Goal: Transaction & Acquisition: Purchase product/service

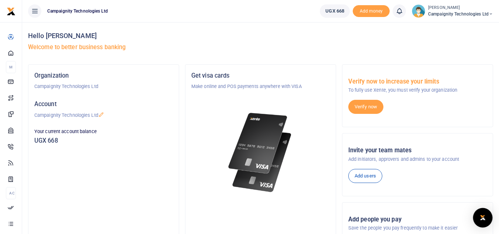
click at [485, 214] on img "Open Intercom Messenger" at bounding box center [483, 217] width 10 height 9
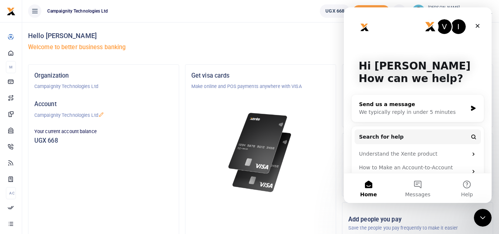
click at [443, 110] on div "We typically reply in under 5 minutes" at bounding box center [413, 112] width 108 height 8
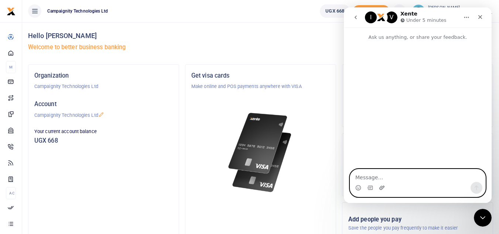
click at [380, 187] on icon "Upload attachment" at bounding box center [382, 188] width 6 height 6
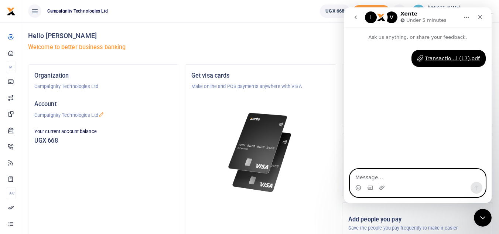
click at [382, 180] on textarea "Message…" at bounding box center [417, 175] width 135 height 13
type textarea "W e ha"
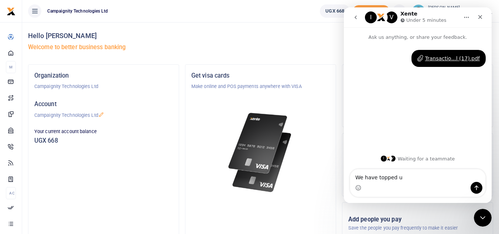
type textarea "We have topped up"
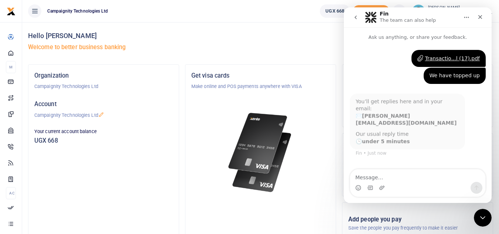
click at [293, 23] on div "Hello Sheila Apollo Welcome to better business banking" at bounding box center [260, 43] width 465 height 42
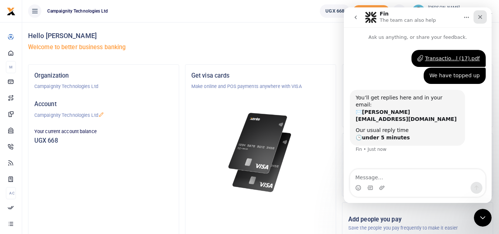
click at [478, 20] on icon "Close" at bounding box center [480, 17] width 6 height 6
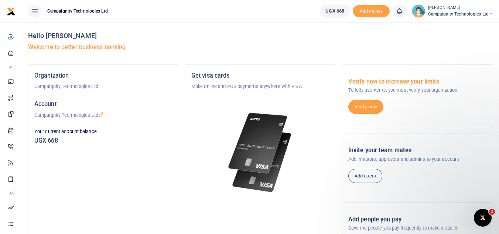
scroll to position [42, 0]
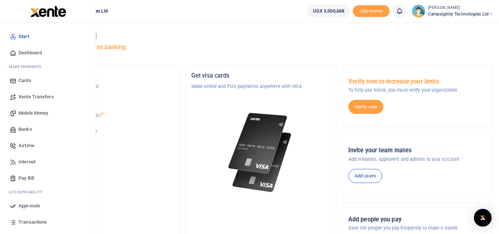
click at [36, 112] on span "Mobile Money" at bounding box center [33, 112] width 30 height 7
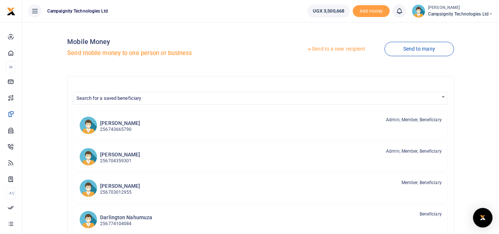
click at [484, 218] on img "Open Intercom Messenger" at bounding box center [483, 217] width 10 height 9
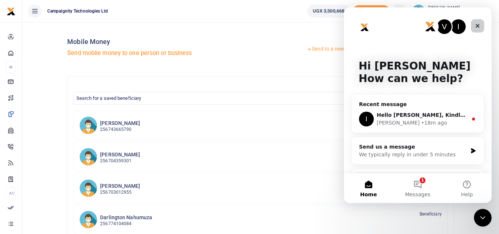
click at [477, 26] on icon "Close" at bounding box center [477, 26] width 4 height 4
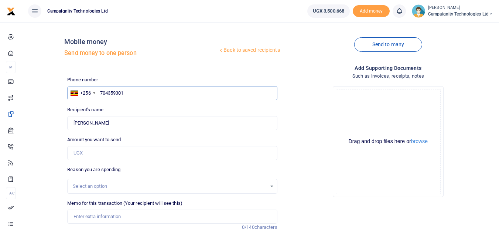
click at [137, 96] on input "704359301" at bounding box center [172, 93] width 210 height 14
type input "7"
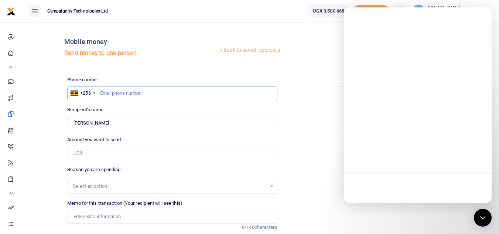
paste input "740 013303"
click at [111, 96] on input "740 013303" at bounding box center [172, 93] width 210 height 14
type input "740013303"
click at [105, 152] on input "Amount you want to send" at bounding box center [172, 153] width 210 height 14
type input "10,000"
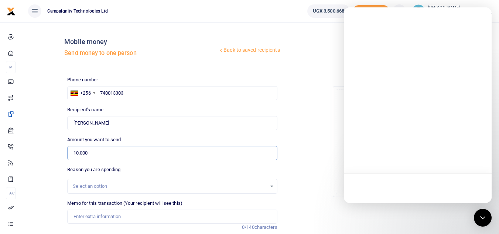
type input "Campaignity Ltd"
type input "100,000"
click at [478, 215] on div "Open Intercom Messenger" at bounding box center [483, 218] width 20 height 20
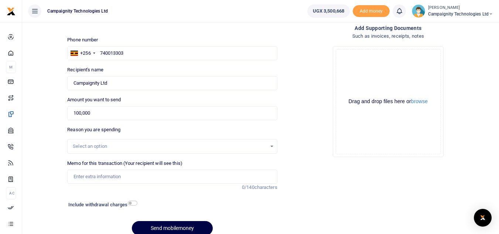
scroll to position [72, 0]
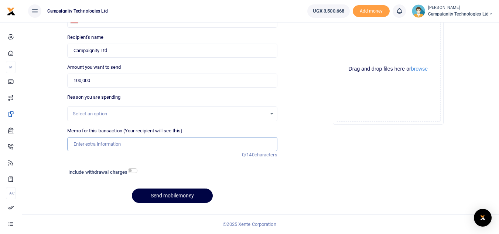
click at [113, 147] on input "Memo for this transaction (Your recipient will see this)" at bounding box center [172, 144] width 210 height 14
type input "Sent to Mobile money for mm transactions"
click at [78, 80] on input "100,000" at bounding box center [172, 80] width 210 height 14
type input "110,000"
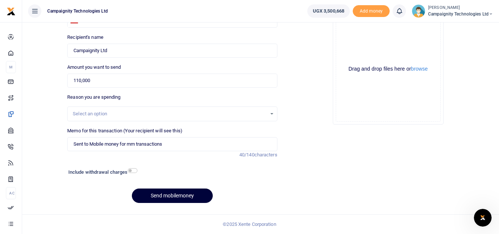
click at [180, 193] on button "Send mobilemoney" at bounding box center [172, 195] width 81 height 14
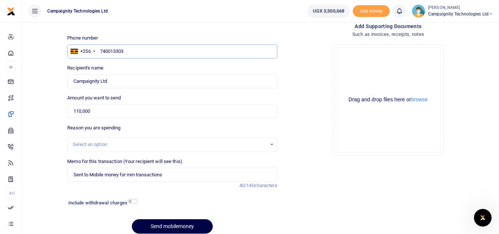
click at [101, 52] on input "740013303" at bounding box center [172, 51] width 210 height 14
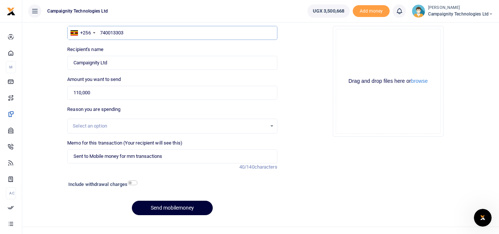
type input "740013303"
click at [169, 209] on button "Send mobilemoney" at bounding box center [172, 207] width 81 height 14
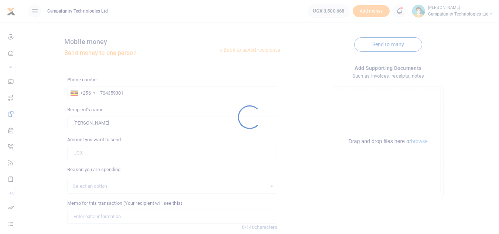
scroll to position [60, 0]
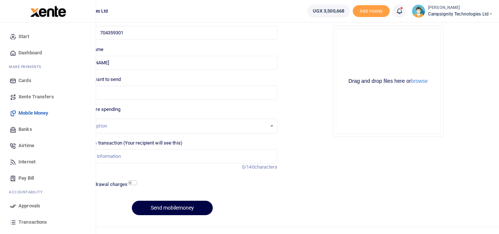
click at [27, 116] on span "Mobile Money" at bounding box center [33, 112] width 30 height 7
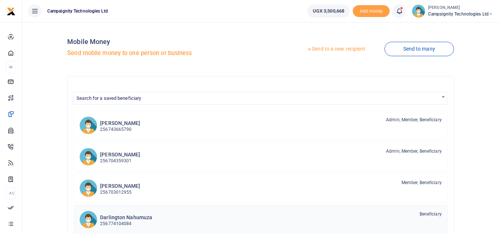
click at [130, 216] on h6 "Darlington Nahumuza" at bounding box center [126, 217] width 52 height 6
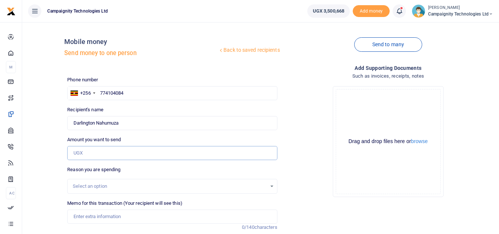
click at [105, 155] on input "Amount you want to send" at bounding box center [172, 153] width 210 height 14
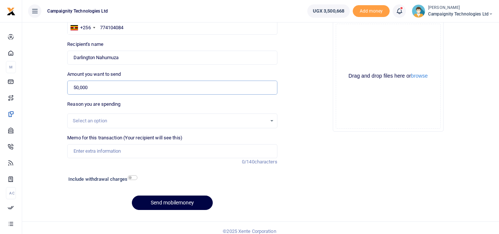
scroll to position [72, 0]
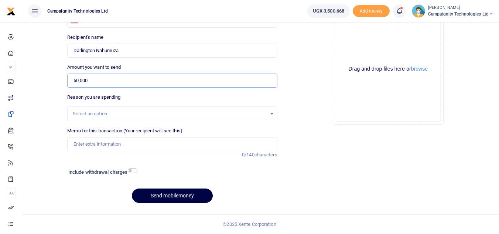
type input "50,000"
click at [129, 151] on input "Memo for this transaction (Your recipient will see this)" at bounding box center [172, 144] width 210 height 14
type input "Darlington Weekly Facilitation"
click at [185, 196] on button "Send mobilemoney" at bounding box center [172, 195] width 81 height 14
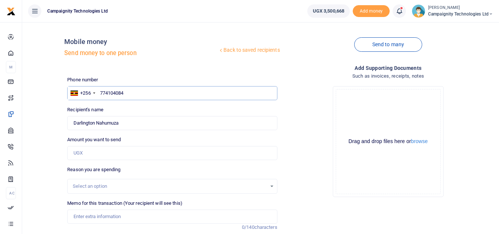
click at [145, 94] on input "774104084" at bounding box center [172, 93] width 210 height 14
type input "7"
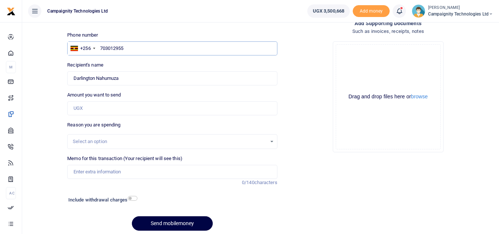
type input "703012955"
click at [113, 107] on input "Amount you want to send" at bounding box center [172, 108] width 210 height 14
type input "500"
type input "[PERSON_NAME]"
type input "50,000"
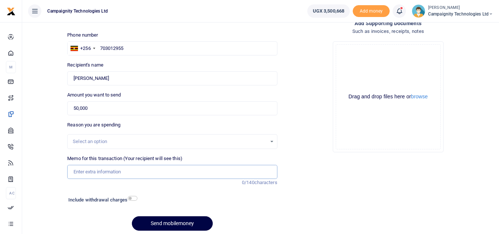
click at [121, 173] on input "Memo for this transaction (Your recipient will see this)" at bounding box center [172, 172] width 210 height 14
type input "Sheila weekly facilitation for last week"
click at [163, 218] on button "Send mobilemoney" at bounding box center [172, 223] width 81 height 14
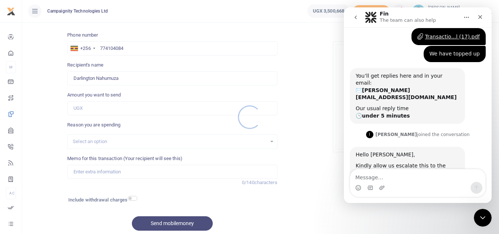
scroll to position [77, 0]
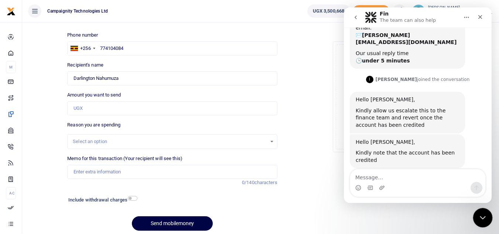
click at [485, 214] on icon "Close Intercom Messenger" at bounding box center [481, 216] width 9 height 9
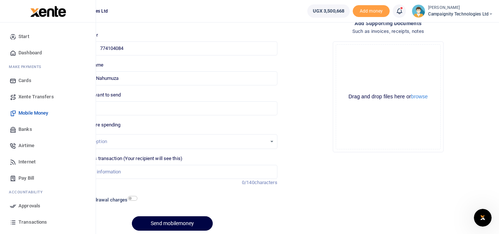
click at [37, 221] on span "Transactions" at bounding box center [32, 221] width 28 height 7
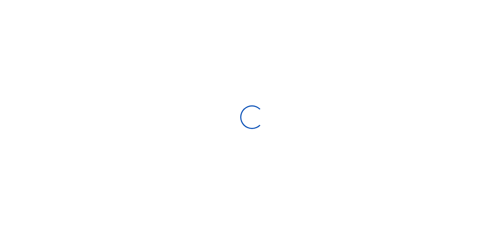
select select
type input "[DATE] - [DATE]"
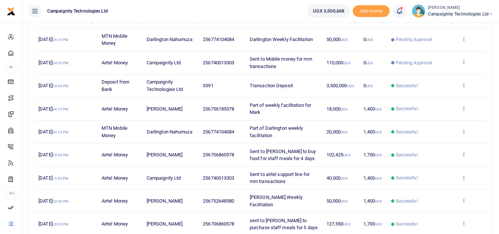
scroll to position [118, 0]
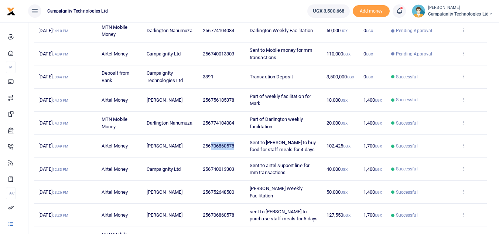
drag, startPoint x: 211, startPoint y: 146, endPoint x: 234, endPoint y: 148, distance: 23.0
click at [234, 148] on span "256706860578" at bounding box center [218, 146] width 31 height 6
copy span "706860578"
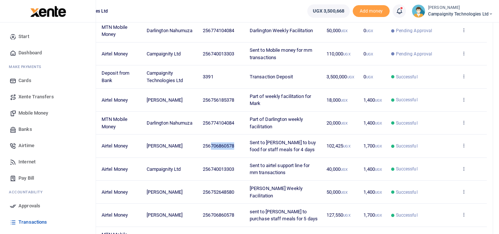
click at [34, 118] on link "Mobile Money" at bounding box center [48, 113] width 84 height 16
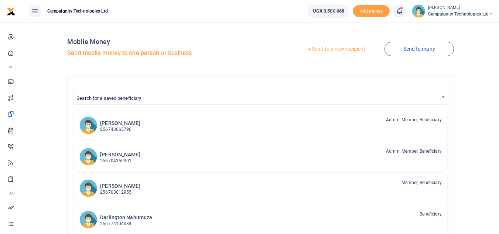
click at [334, 46] on link "Send to a new recipient" at bounding box center [336, 48] width 96 height 13
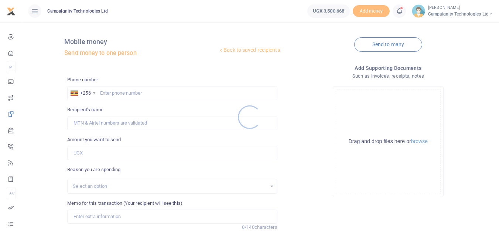
click at [151, 94] on div at bounding box center [249, 117] width 499 height 234
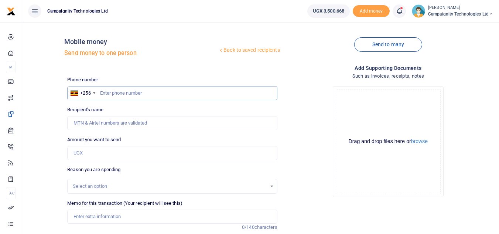
click at [151, 94] on input "text" at bounding box center [172, 93] width 210 height 14
paste input "706860578"
type input "706860578"
click at [88, 159] on input "Amount you want to send" at bounding box center [172, 153] width 210 height 14
type input "1"
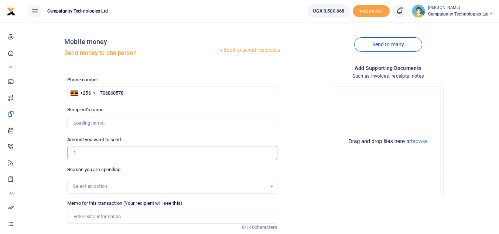
type input "[PERSON_NAME]"
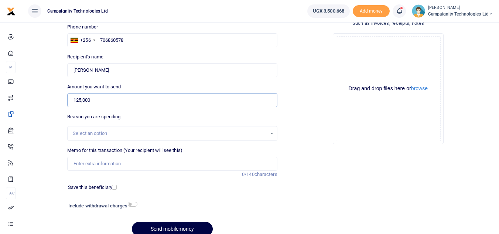
scroll to position [66, 0]
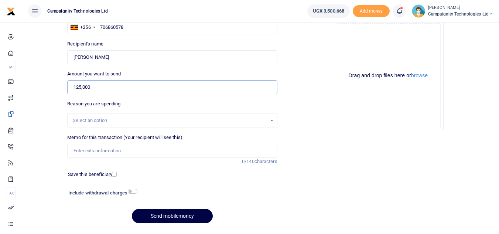
type input "125,000"
click at [142, 153] on input "Memo for this transaction (Your recipient will see this)" at bounding box center [172, 151] width 210 height 14
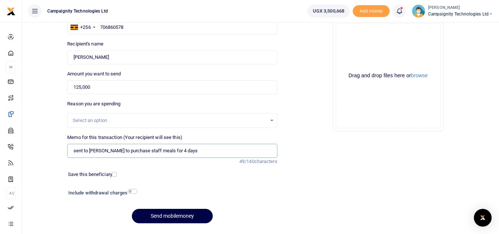
click at [167, 152] on input "sent to Sharon to purchase staff meals for 4 days" at bounding box center [172, 151] width 210 height 14
type input "sent to Sharon to purchase staff meals for 5 days"
click at [182, 214] on button "Send mobilemoney" at bounding box center [172, 216] width 81 height 14
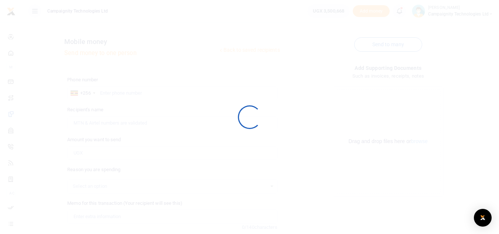
scroll to position [66, 0]
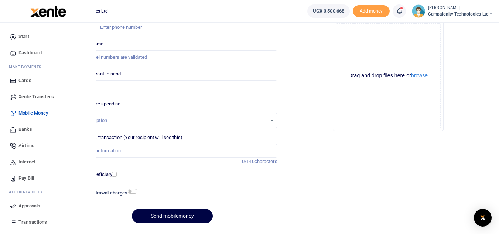
click at [32, 223] on span "Transactions" at bounding box center [32, 221] width 28 height 7
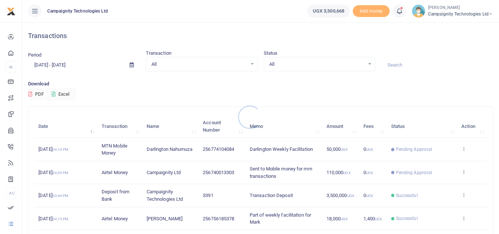
scroll to position [29, 0]
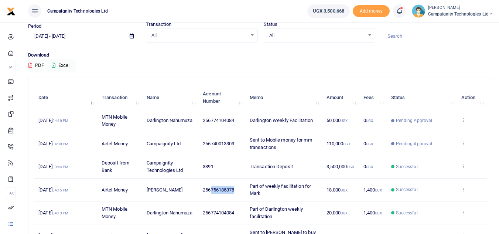
drag, startPoint x: 211, startPoint y: 189, endPoint x: 238, endPoint y: 189, distance: 26.9
click at [238, 189] on td "256756185378" at bounding box center [222, 189] width 47 height 23
copy span "756185378"
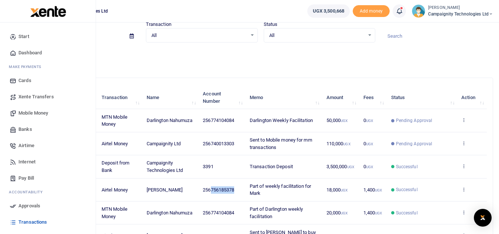
click at [32, 114] on span "Mobile Money" at bounding box center [33, 112] width 30 height 7
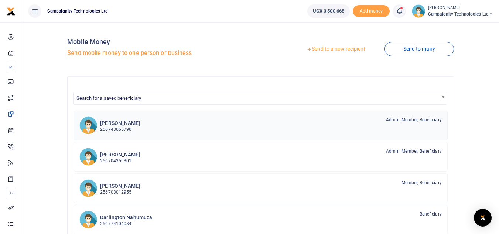
click at [121, 131] on p "256743665790" at bounding box center [120, 129] width 40 height 7
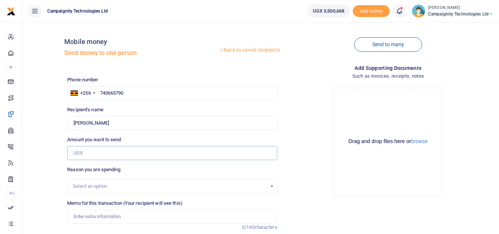
click at [121, 155] on input "Amount you want to send" at bounding box center [172, 153] width 210 height 14
type input "0"
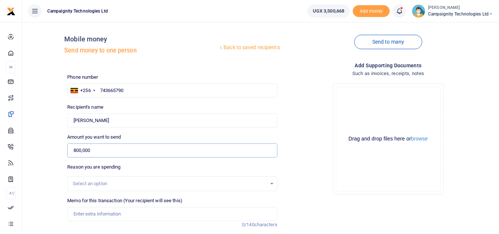
type input "800,000"
click at [105, 213] on input "Memo for this transaction (Your recipient will see this)" at bounding box center [172, 214] width 210 height 14
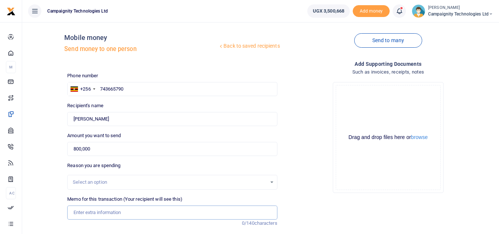
click at [149, 211] on input "Memo for this transaction (Your recipient will see this)" at bounding box center [172, 212] width 210 height 14
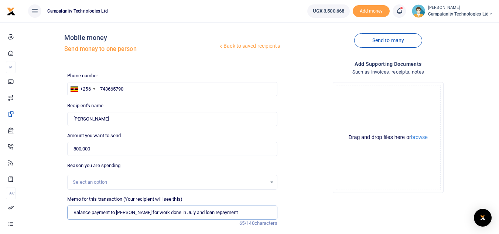
scroll to position [72, 0]
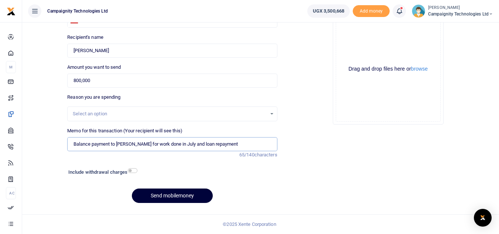
type input "Balance payment to [PERSON_NAME] for work done in July and loan repayment"
click at [184, 192] on button "Send mobilemoney" at bounding box center [172, 195] width 81 height 14
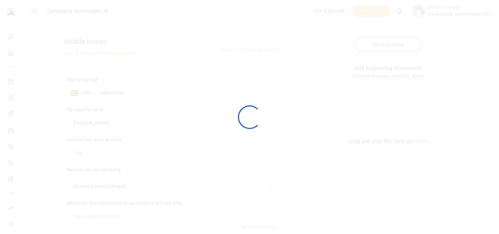
scroll to position [72, 0]
select select
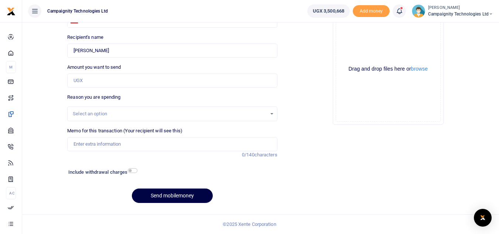
scroll to position [0, 0]
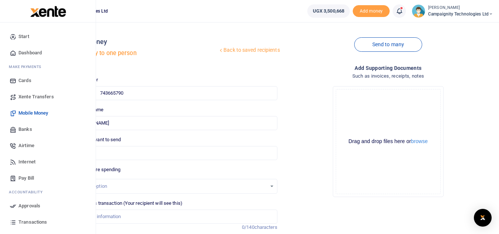
click at [28, 112] on span "Mobile Money" at bounding box center [33, 112] width 30 height 7
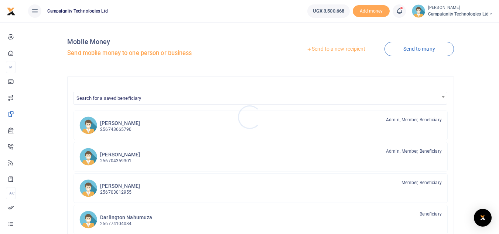
click at [117, 161] on div at bounding box center [249, 117] width 499 height 234
click at [117, 161] on p "256704359301" at bounding box center [120, 160] width 40 height 7
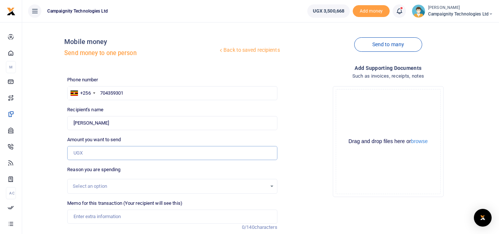
click at [116, 152] on input "Amount you want to send" at bounding box center [172, 153] width 210 height 14
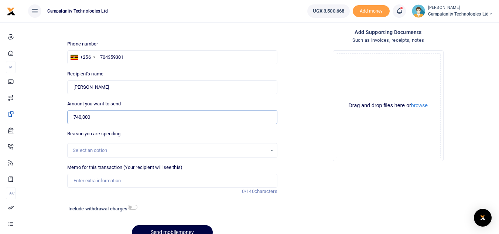
type input "740,000"
click at [130, 180] on input "Memo for this transaction (Your recipient will see this)" at bounding box center [172, 180] width 210 height 14
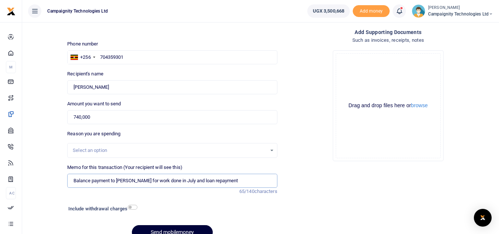
type input "Balance payment to [PERSON_NAME] for work done in July and loan repayment"
click at [156, 228] on button "Send mobilemoney" at bounding box center [172, 232] width 81 height 14
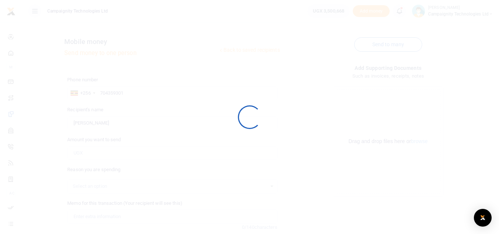
scroll to position [36, 0]
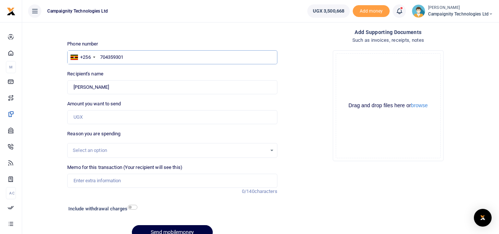
click at [134, 57] on input "704359301" at bounding box center [172, 57] width 210 height 14
type input "7"
type input "703012955"
click at [100, 121] on input "Amount you want to send" at bounding box center [172, 117] width 210 height 14
type input "200,000"
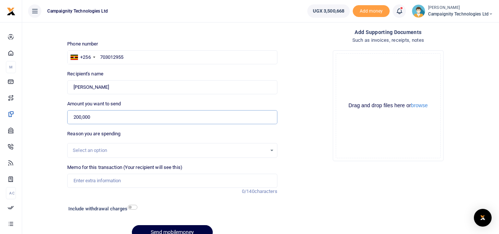
type input "[PERSON_NAME]"
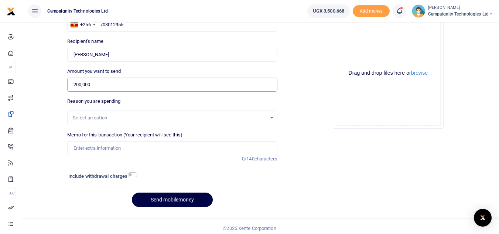
scroll to position [72, 0]
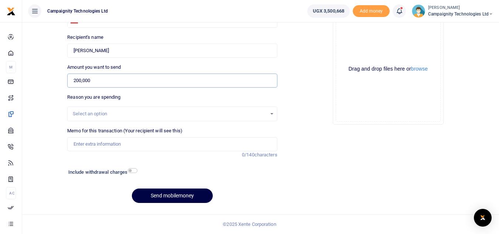
type input "200,000"
click at [142, 143] on input "Memo for this transaction (Your recipient will see this)" at bounding box center [172, 144] width 210 height 14
type input "balance payment to Sheila for work done in June"
click at [173, 191] on button "Send mobilemoney" at bounding box center [172, 195] width 81 height 14
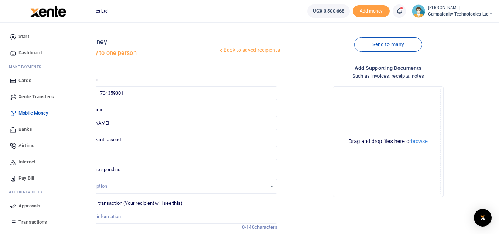
click at [28, 113] on span "Mobile Money" at bounding box center [33, 112] width 30 height 7
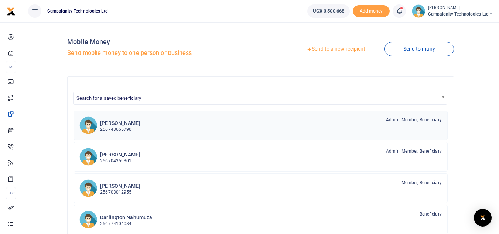
click at [136, 121] on h6 "[PERSON_NAME]" at bounding box center [120, 123] width 40 height 6
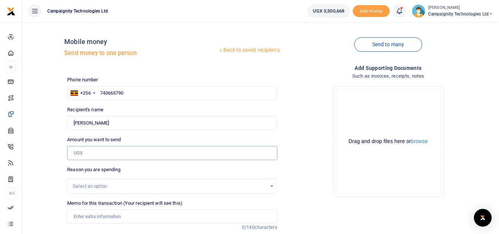
click at [125, 154] on input "Amount you want to send" at bounding box center [172, 153] width 210 height 14
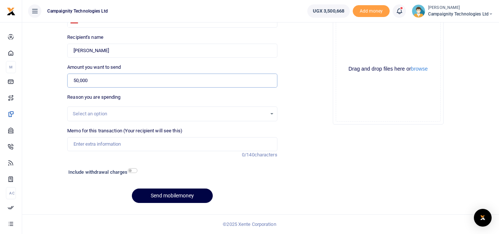
type input "50,000"
click at [152, 141] on input "Memo for this transaction (Your recipient will see this)" at bounding box center [172, 144] width 210 height 14
type input "Simon weekly facilitation for last week"
click at [176, 194] on button "Send mobilemoney" at bounding box center [172, 195] width 81 height 14
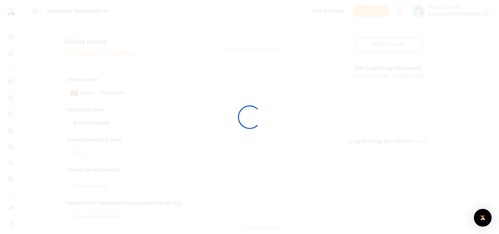
scroll to position [72, 0]
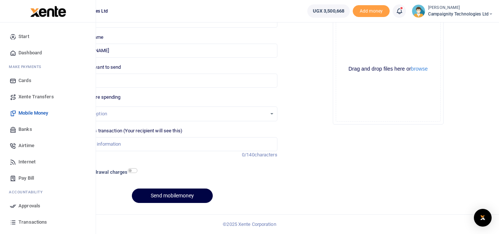
click at [38, 222] on span "Transactions" at bounding box center [32, 221] width 28 height 7
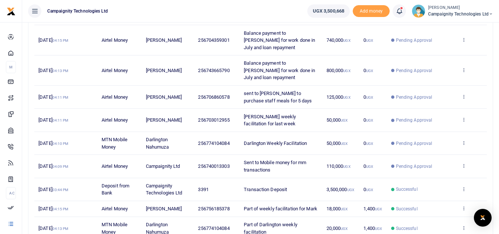
scroll to position [150, 0]
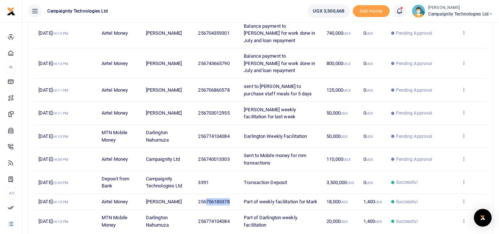
drag, startPoint x: 206, startPoint y: 197, endPoint x: 233, endPoint y: 199, distance: 27.0
click at [233, 199] on td "256756185378" at bounding box center [217, 202] width 46 height 16
copy span "756185378"
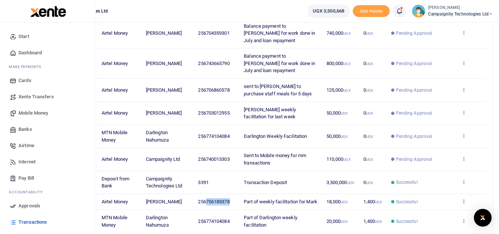
click at [35, 112] on span "Mobile Money" at bounding box center [33, 112] width 30 height 7
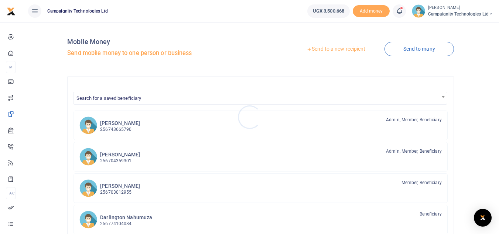
click at [351, 48] on div at bounding box center [249, 117] width 499 height 234
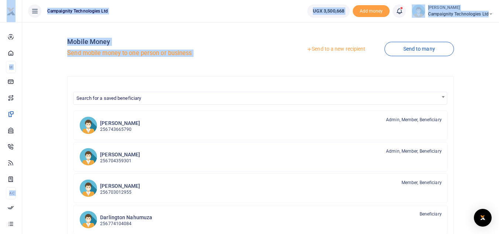
click at [331, 51] on link "Send to a new recipient" at bounding box center [336, 48] width 96 height 13
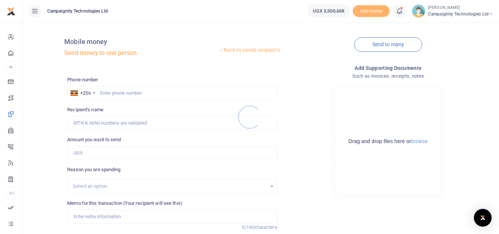
click at [139, 94] on div at bounding box center [249, 117] width 499 height 234
click at [139, 94] on input "text" at bounding box center [172, 93] width 210 height 14
paste input "756185378"
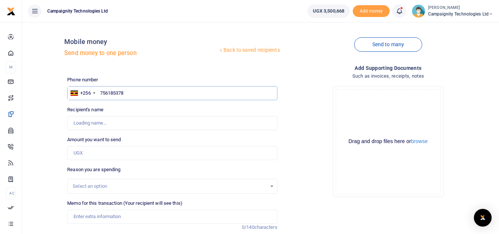
type input "756185378"
click at [92, 155] on input "Amount you want to send" at bounding box center [172, 153] width 210 height 14
type input "40,000"
type input "[PERSON_NAME]"
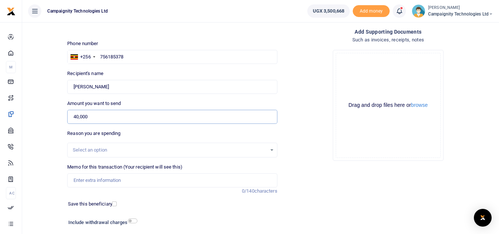
scroll to position [38, 0]
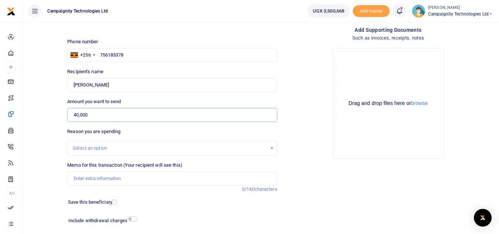
type input "40,000"
click at [162, 174] on input "Memo for this transaction (Your recipient will see this)" at bounding box center [172, 178] width 210 height 14
type input "Mark weekly facilitation"
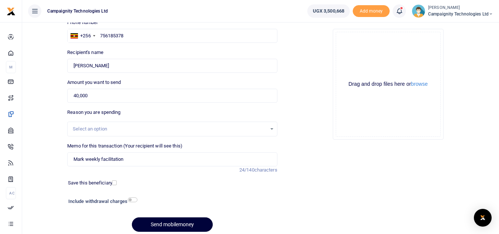
click at [184, 220] on button "Send mobilemoney" at bounding box center [172, 224] width 81 height 14
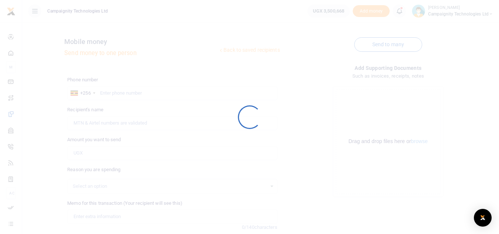
scroll to position [57, 0]
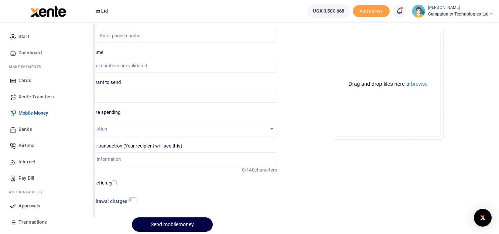
click at [22, 207] on span "Approvals" at bounding box center [29, 205] width 22 height 7
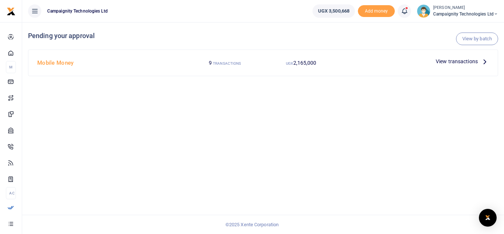
click at [451, 62] on span "View transactions" at bounding box center [457, 61] width 42 height 8
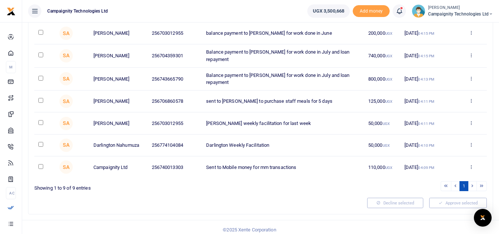
scroll to position [134, 0]
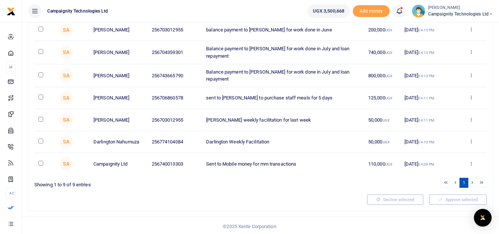
click at [469, 97] on icon at bounding box center [470, 96] width 5 height 5
click at [434, 124] on link "Decline" at bounding box center [444, 124] width 58 height 10
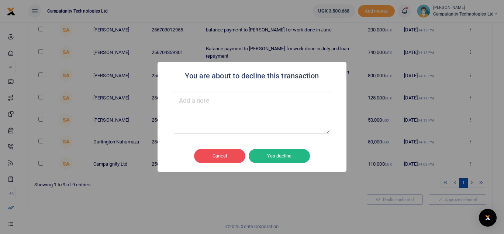
click at [259, 118] on textarea "Type your message here" at bounding box center [252, 113] width 156 height 42
type textarea "n"
type textarea "missing withdraw fees"
click at [275, 149] on button "Yes decline" at bounding box center [279, 156] width 61 height 14
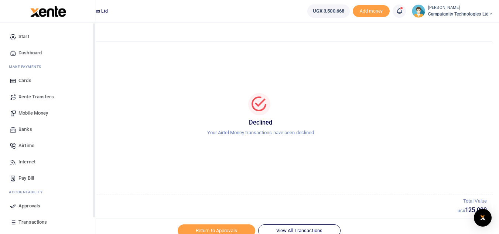
click at [20, 218] on span "Transactions" at bounding box center [32, 221] width 28 height 7
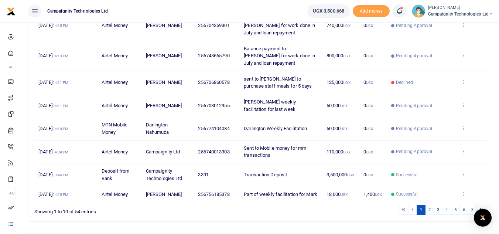
scroll to position [191, 0]
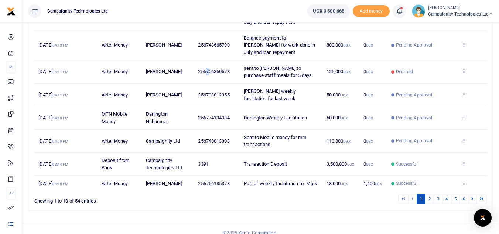
drag, startPoint x: 206, startPoint y: 64, endPoint x: 212, endPoint y: 64, distance: 5.9
click at [212, 69] on span "256706860578" at bounding box center [213, 72] width 31 height 6
click at [214, 69] on span "256706860578" at bounding box center [213, 72] width 31 height 6
drag, startPoint x: 207, startPoint y: 63, endPoint x: 230, endPoint y: 65, distance: 23.3
click at [229, 69] on span "256706860578" at bounding box center [213, 72] width 31 height 6
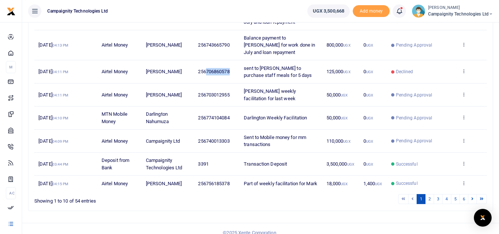
copy span "706860578"
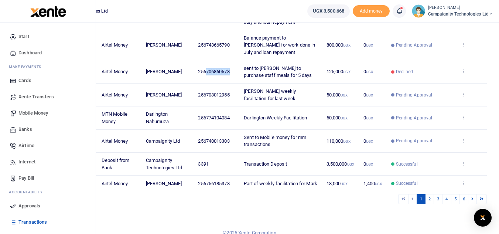
click at [31, 111] on span "Mobile Money" at bounding box center [33, 112] width 30 height 7
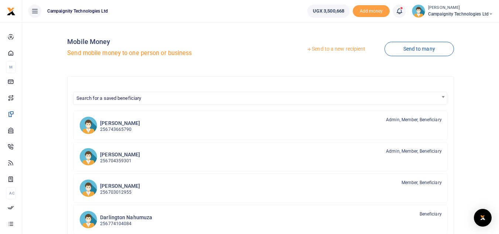
click at [336, 49] on link "Send to a new recipient" at bounding box center [336, 48] width 96 height 13
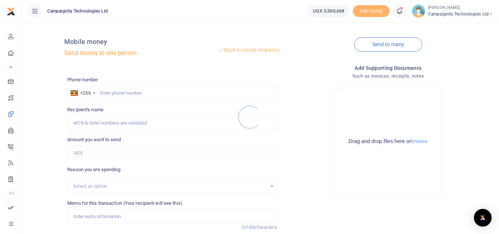
click at [155, 95] on div at bounding box center [249, 117] width 499 height 234
click at [150, 93] on input "text" at bounding box center [172, 93] width 210 height 14
paste input "706860578"
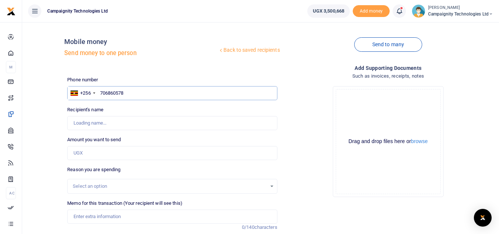
type input "706860578"
click at [95, 149] on input "Amount you want to send" at bounding box center [172, 153] width 210 height 14
type input "1,250"
type input "[PERSON_NAME]"
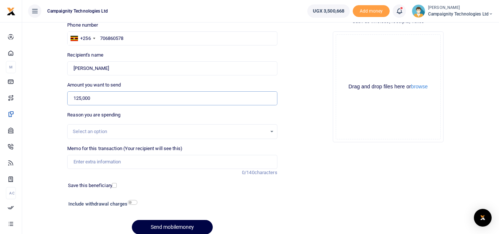
scroll to position [78, 0]
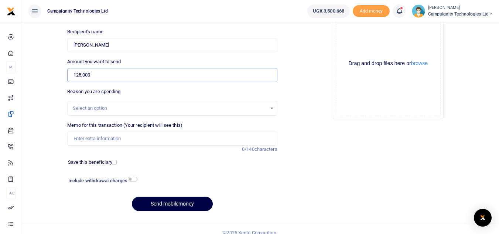
type input "125,000"
click at [135, 178] on input "checkbox" at bounding box center [133, 178] width 10 height 5
checkbox input "true"
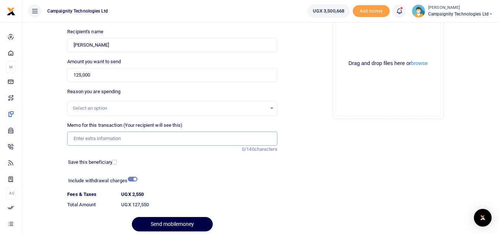
click at [115, 141] on input "Memo for this transaction (Your recipient will see this)" at bounding box center [172, 138] width 210 height 14
click at [168, 134] on input "sent to [PERSON_NAME] to purchase staff meals for 4 days" at bounding box center [172, 138] width 210 height 14
type input "sent to [PERSON_NAME] to purchase staff meals for 5 days"
click at [179, 218] on button "Send mobilemoney" at bounding box center [172, 224] width 81 height 14
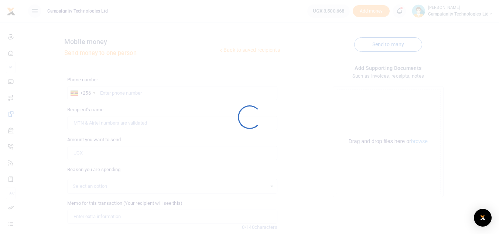
scroll to position [77, 0]
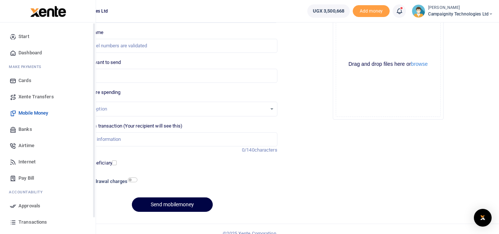
click at [30, 205] on span "Approvals" at bounding box center [29, 205] width 22 height 7
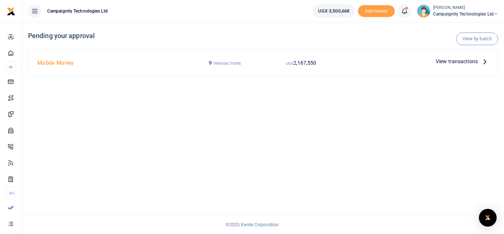
click at [472, 62] on span "View transactions" at bounding box center [457, 61] width 42 height 8
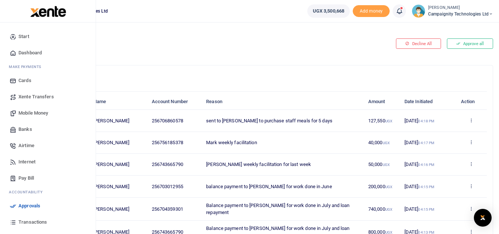
click at [27, 204] on span "Approvals" at bounding box center [29, 205] width 22 height 7
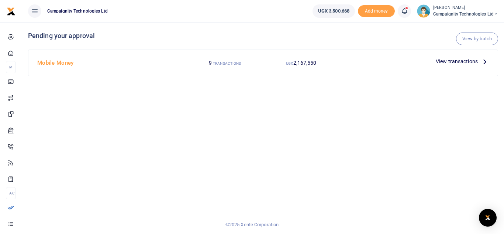
click at [459, 63] on span "View transactions" at bounding box center [457, 61] width 42 height 8
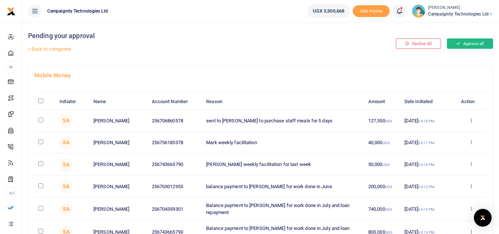
click at [469, 45] on button "Approve all" at bounding box center [470, 43] width 46 height 10
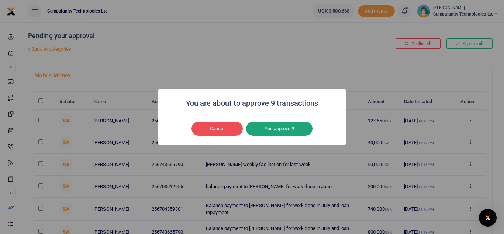
click at [282, 131] on button "Yes approve 9" at bounding box center [279, 128] width 66 height 14
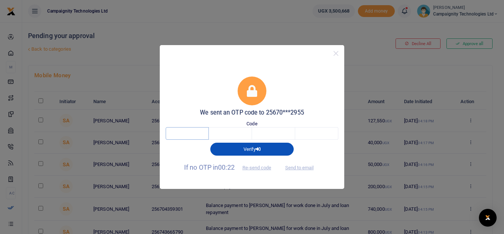
click at [197, 136] on input "text" at bounding box center [187, 133] width 43 height 13
type input "7"
type input "3"
type input "0"
type input "4"
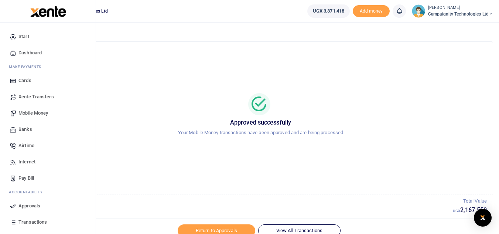
click at [34, 224] on span "Transactions" at bounding box center [32, 221] width 28 height 7
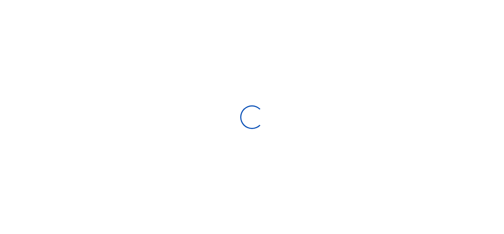
select select
type input "07/20/2025 - 08/18/2025"
